Goal: Complete application form

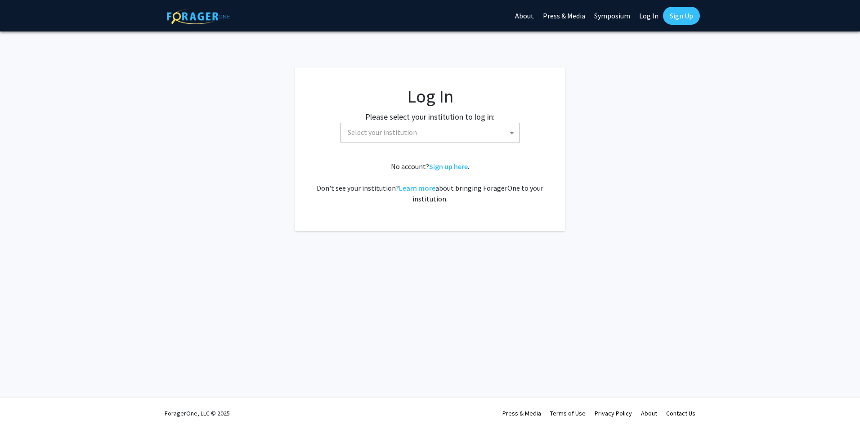
select select
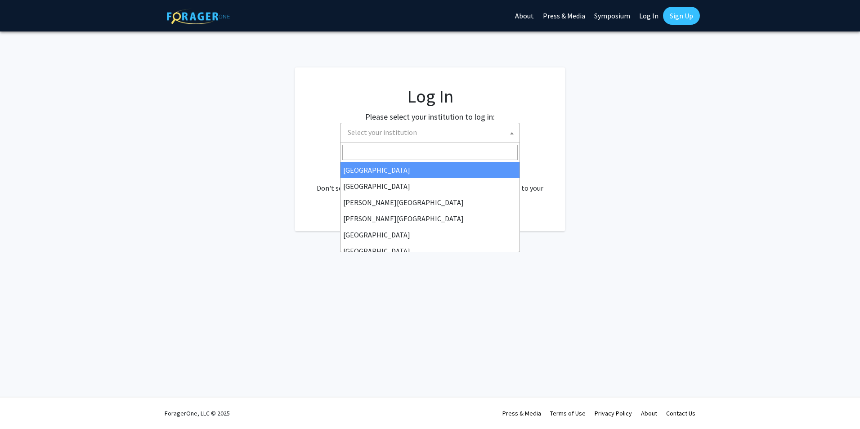
click at [463, 134] on span "Select your institution" at bounding box center [431, 132] width 175 height 18
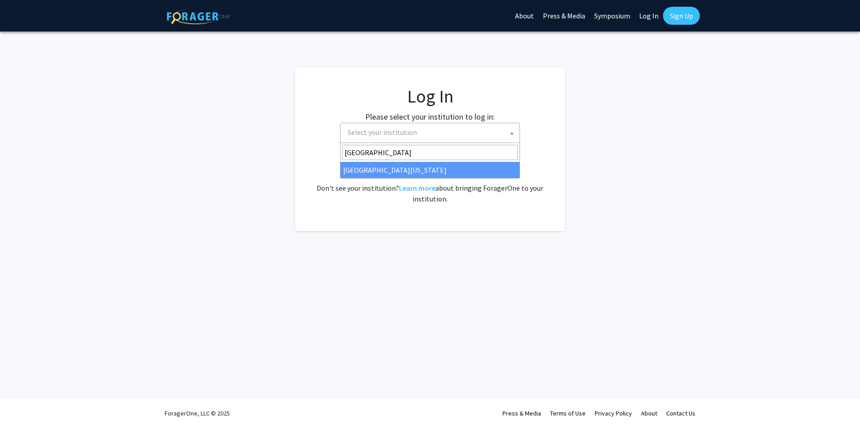
type input "university of kent"
select select "13"
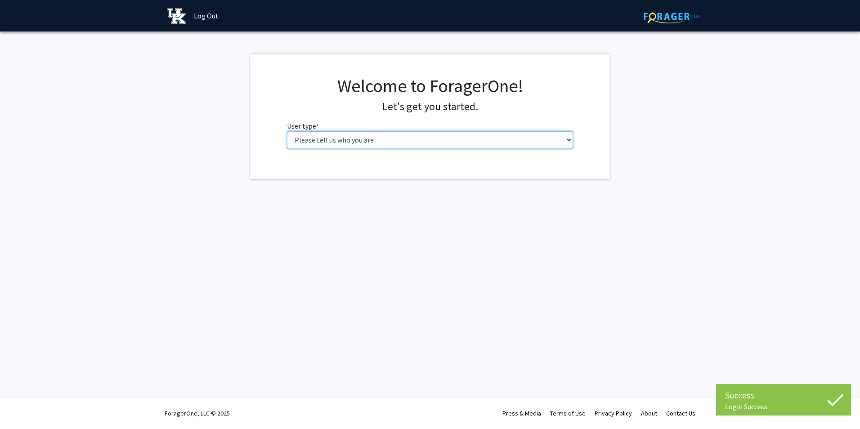
click at [470, 142] on select "Please tell us who you are Undergraduate Student Master's Student Doctoral Cand…" at bounding box center [430, 139] width 287 height 17
select select "2: masters"
click at [287, 131] on select "Please tell us who you are Undergraduate Student Master's Student Doctoral Cand…" at bounding box center [430, 139] width 287 height 17
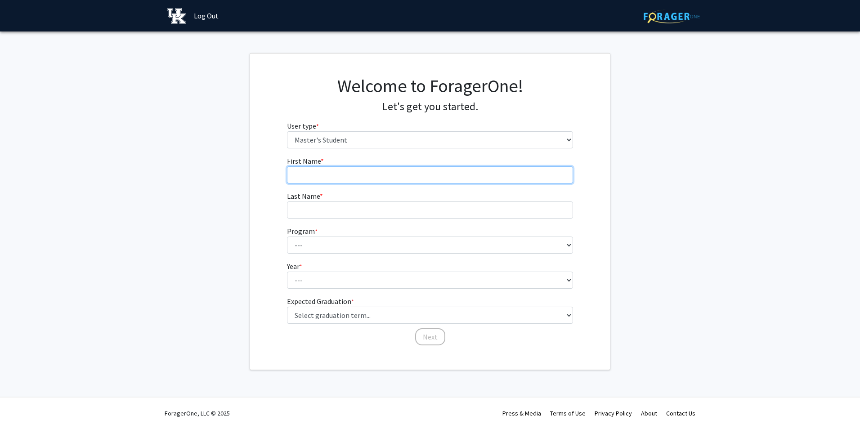
click at [463, 170] on input "First Name * required" at bounding box center [430, 174] width 287 height 17
type input "[PERSON_NAME]"
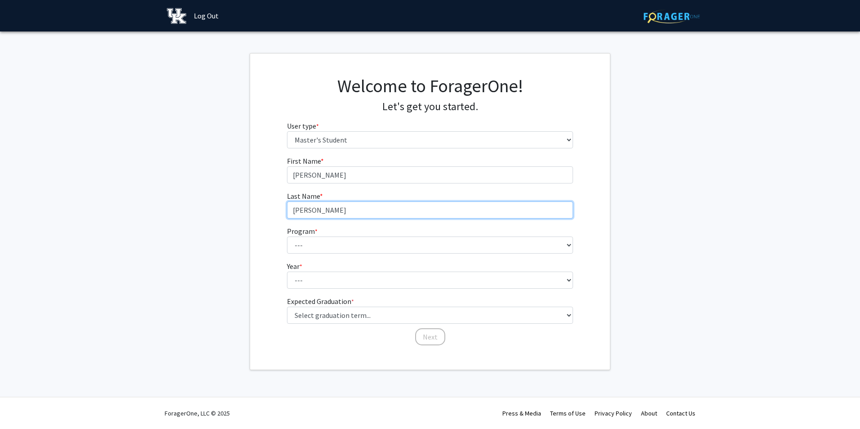
type input "[PERSON_NAME]"
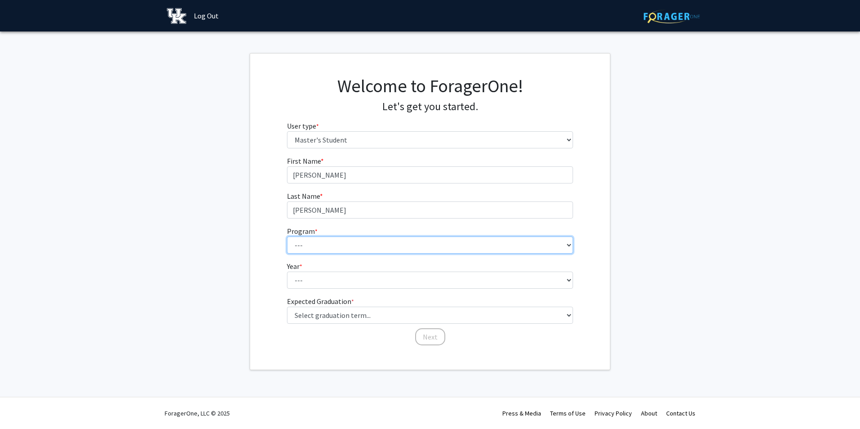
click at [413, 246] on select "--- Accounting Accounting - MS Aerospace Engineering Aerospace Engineering Agri…" at bounding box center [430, 245] width 287 height 17
select select "149: 1098"
click at [287, 237] on select "--- Accounting Accounting - MS Aerospace Engineering Aerospace Engineering Agri…" at bounding box center [430, 245] width 287 height 17
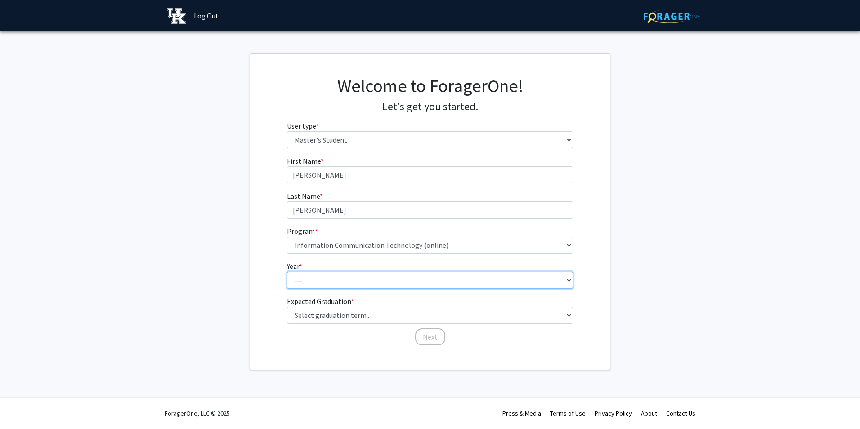
click at [330, 281] on select "--- First Year Second Year" at bounding box center [430, 280] width 287 height 17
select select "1: first_year"
click at [287, 272] on select "--- First Year Second Year" at bounding box center [430, 280] width 287 height 17
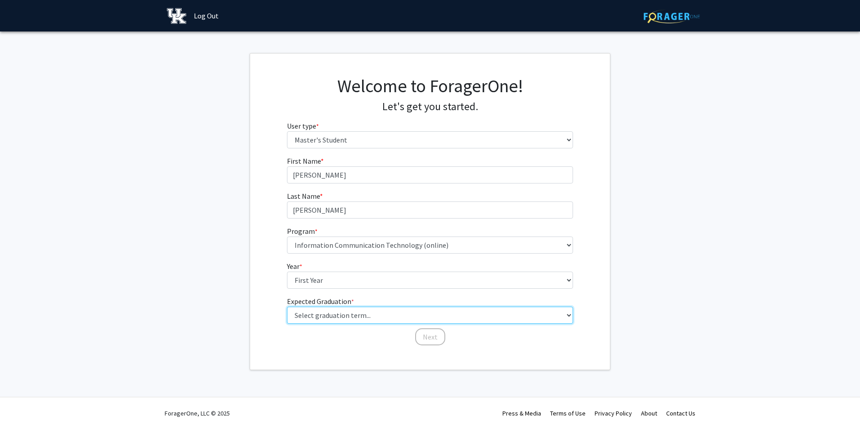
click at [344, 318] on select "Select graduation term... Spring 2025 Summer 2025 Fall 2025 Winter 2025 Spring …" at bounding box center [430, 315] width 287 height 17
select select "15: fall_2028"
click at [287, 307] on select "Select graduation term... Spring 2025 Summer 2025 Fall 2025 Winter 2025 Spring …" at bounding box center [430, 315] width 287 height 17
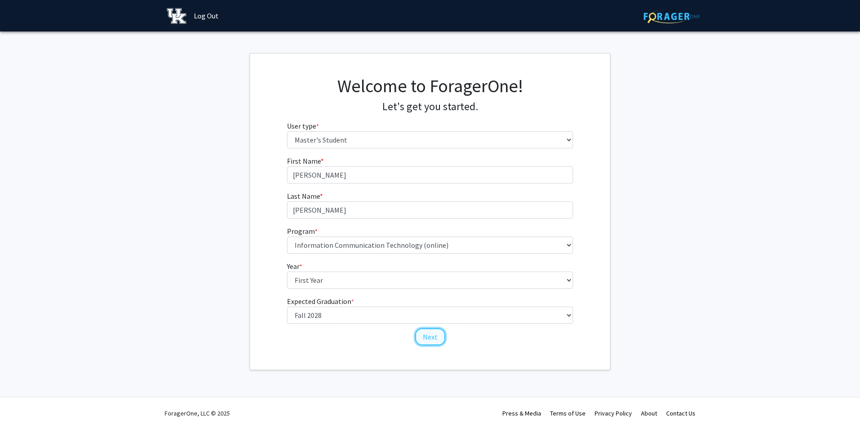
click at [423, 337] on button "Next" at bounding box center [430, 336] width 30 height 17
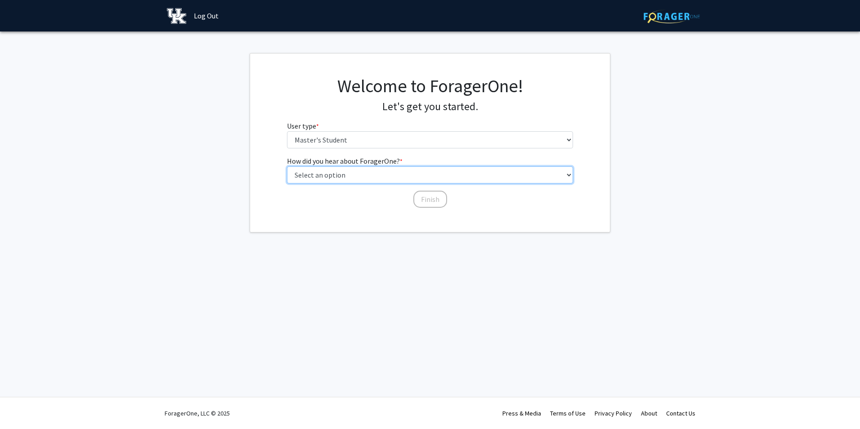
click at [402, 174] on select "Select an option Peer/student recommendation Faculty/staff recommendation Unive…" at bounding box center [430, 174] width 287 height 17
select select "1: peer_recommendation"
click at [287, 166] on select "Select an option Peer/student recommendation Faculty/staff recommendation Unive…" at bounding box center [430, 174] width 287 height 17
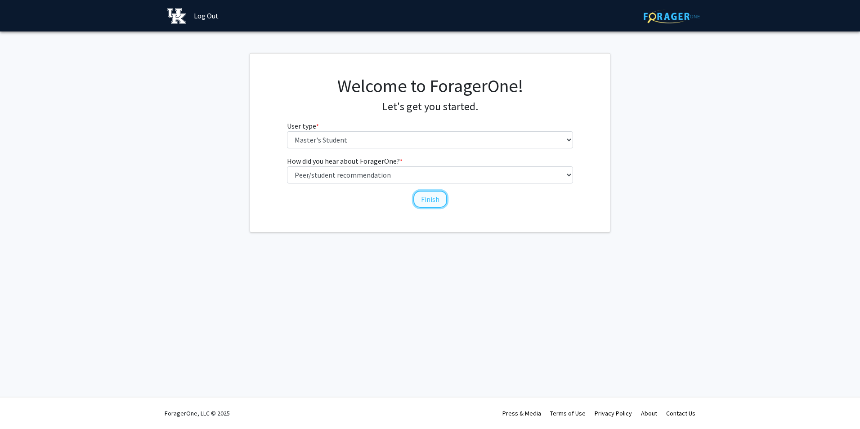
click at [438, 198] on button "Finish" at bounding box center [431, 199] width 34 height 17
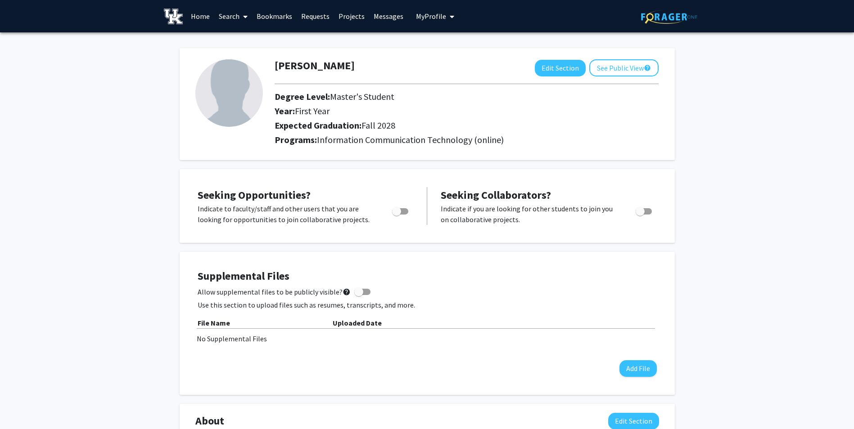
click at [346, 18] on link "Projects" at bounding box center [351, 15] width 35 height 31
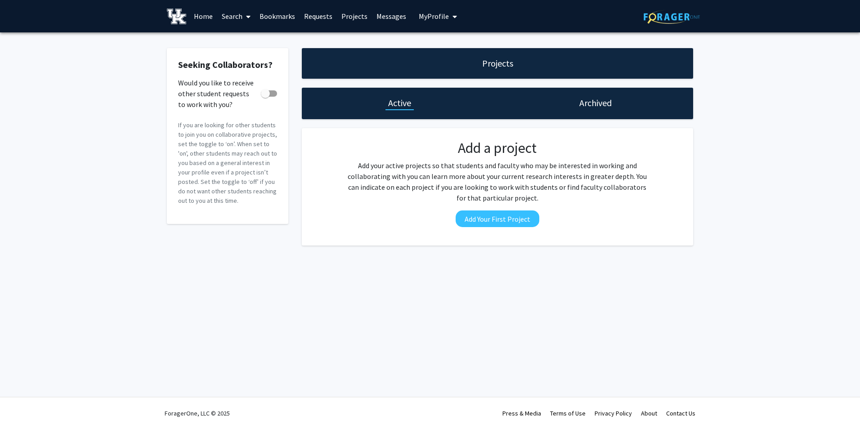
click at [353, 13] on link "Projects" at bounding box center [354, 15] width 35 height 31
click at [268, 17] on link "Bookmarks" at bounding box center [277, 15] width 45 height 31
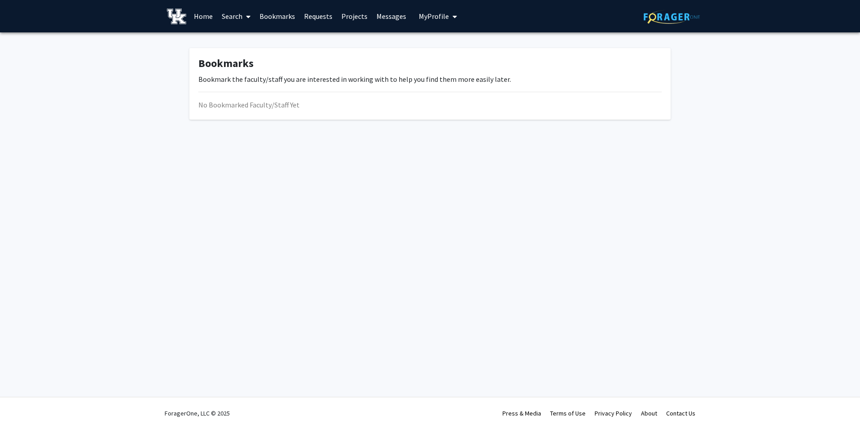
click at [204, 17] on link "Home" at bounding box center [203, 15] width 28 height 31
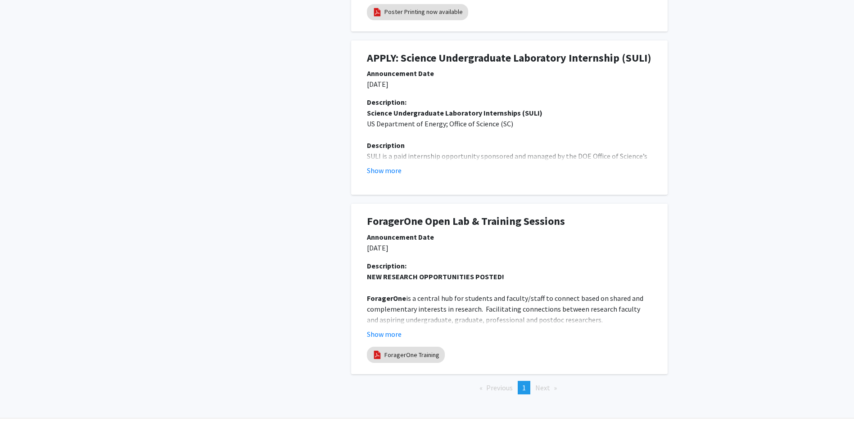
scroll to position [447, 0]
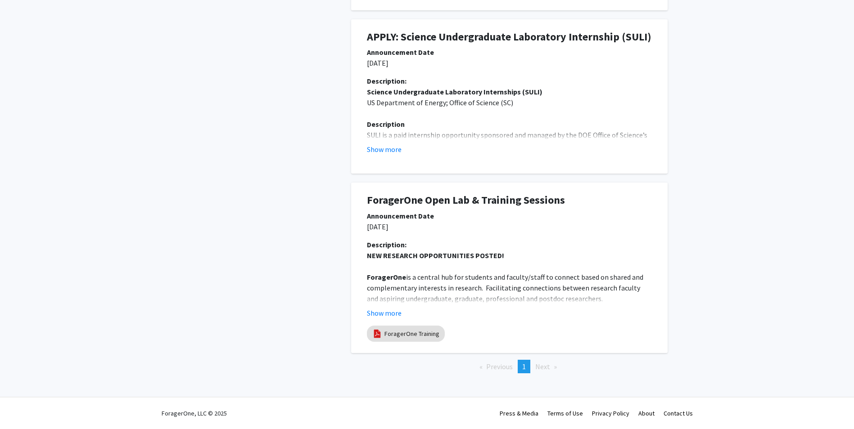
click at [523, 368] on span "1" at bounding box center [524, 366] width 4 height 9
click at [542, 369] on span "Next page" at bounding box center [542, 366] width 15 height 9
click at [512, 370] on span "Previous page" at bounding box center [499, 366] width 27 height 9
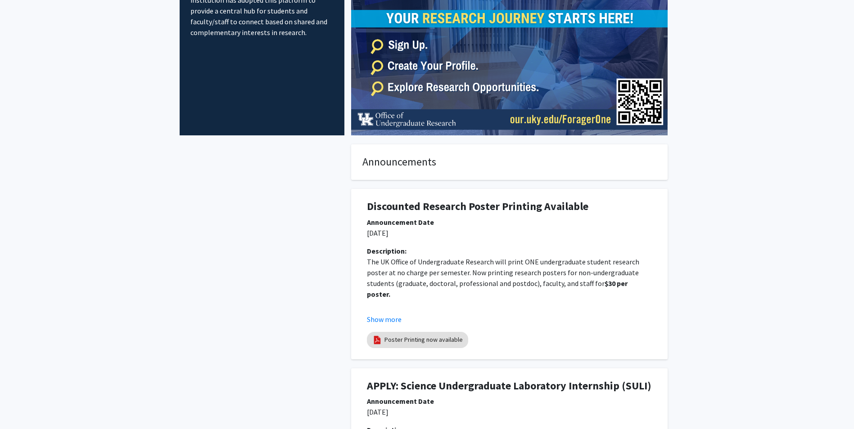
scroll to position [0, 0]
